Goal: Transaction & Acquisition: Subscribe to service/newsletter

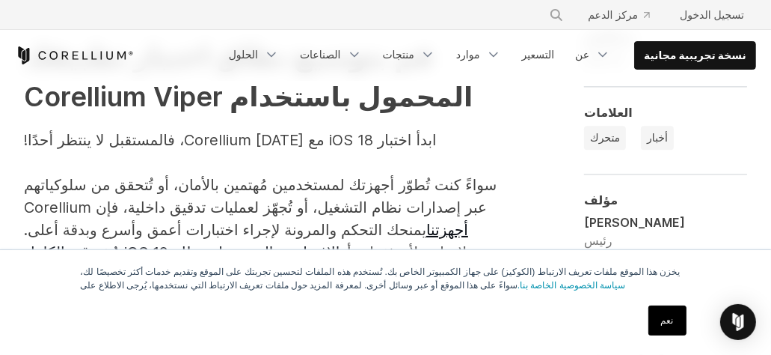
scroll to position [2694, 0]
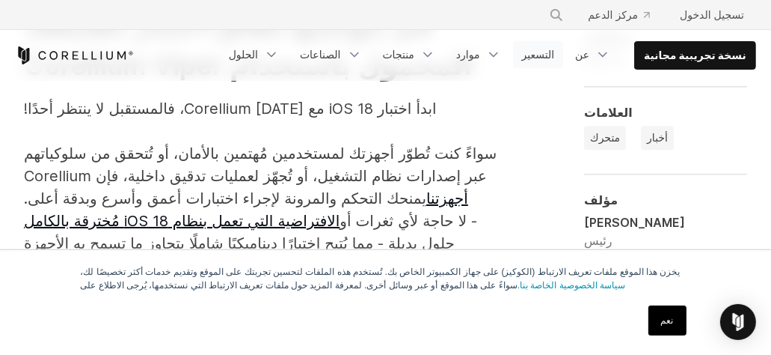
click at [541, 62] on link "التسعير" at bounding box center [538, 54] width 51 height 27
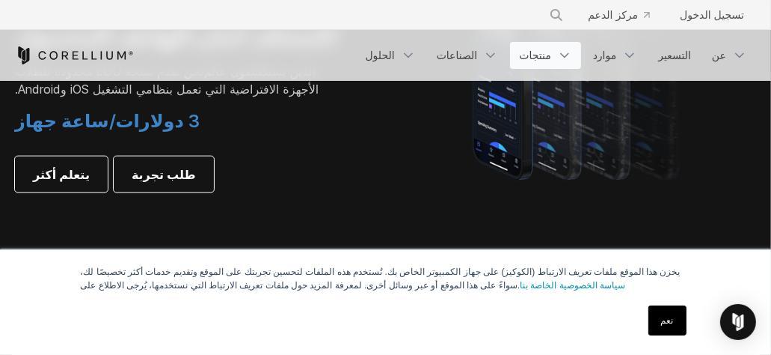
scroll to position [1137, 0]
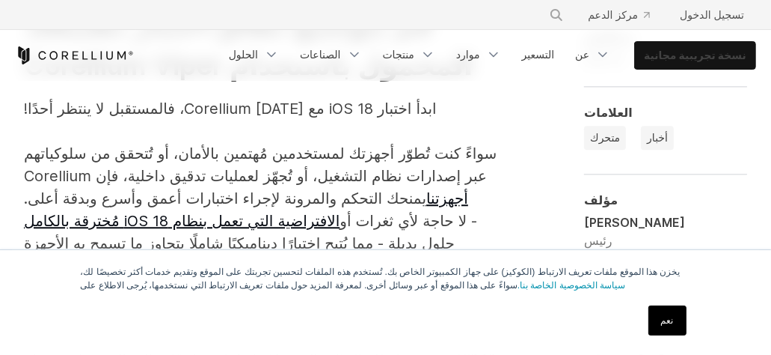
click at [712, 46] on link "نسخة تجريبية مجانية" at bounding box center [695, 55] width 120 height 27
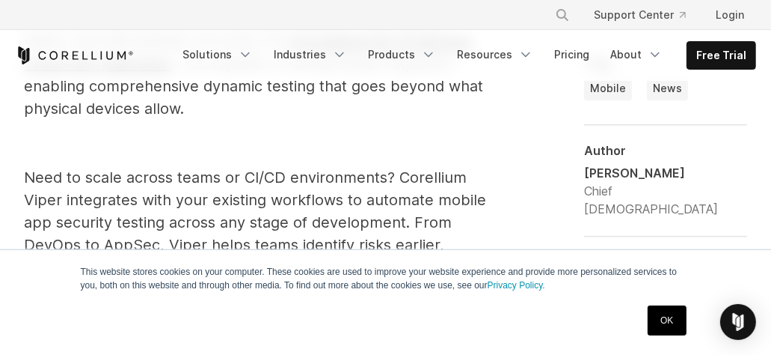
scroll to position [2851, 0]
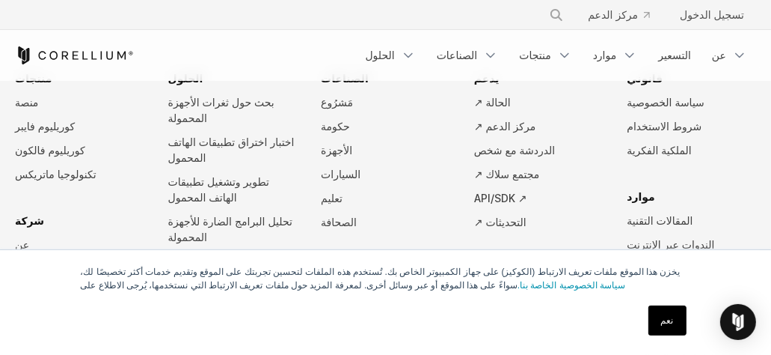
scroll to position [2956, 0]
